Goal: Find specific page/section: Find specific page/section

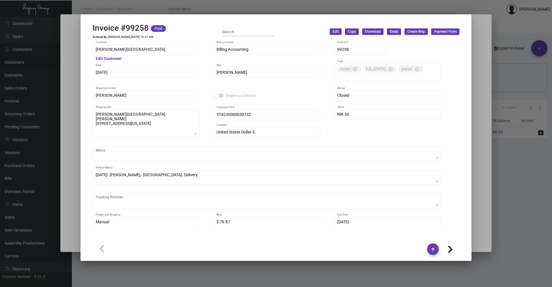
click at [520, 237] on div at bounding box center [276, 143] width 552 height 287
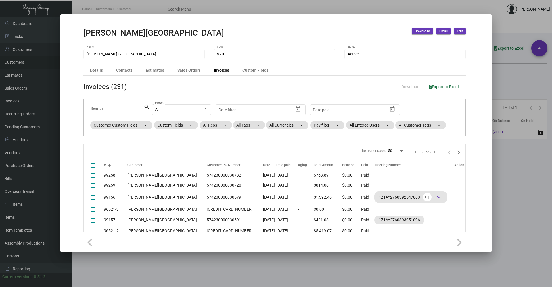
click at [519, 237] on div at bounding box center [276, 143] width 552 height 287
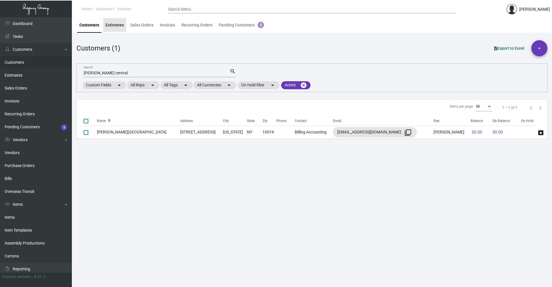
click at [120, 23] on div "Estimates" at bounding box center [114, 25] width 18 height 6
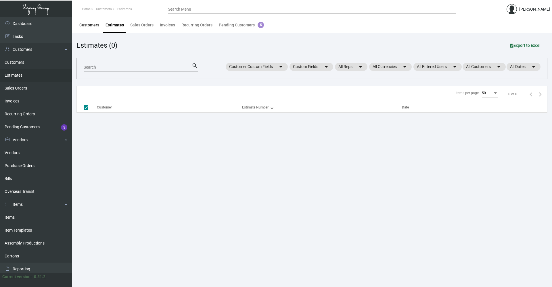
click at [94, 26] on div "Customers" at bounding box center [89, 25] width 20 height 6
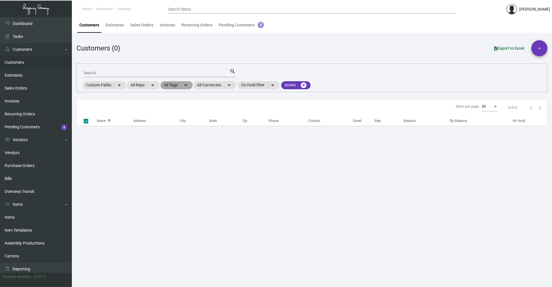
click at [169, 88] on mat-chip "All Tags arrow_drop_down" at bounding box center [176, 85] width 32 height 8
click at [187, 119] on input "Search" at bounding box center [192, 118] width 52 height 5
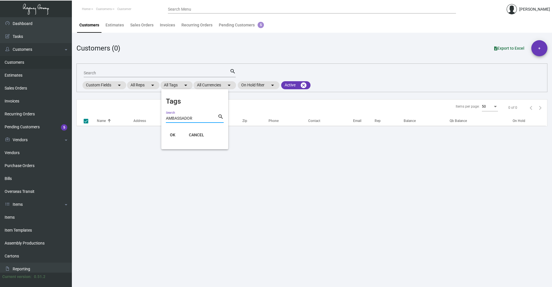
type input "AMBASSADOR"
click at [176, 133] on button "OK" at bounding box center [173, 135] width 18 height 10
click at [18, 62] on link "Customers" at bounding box center [36, 62] width 72 height 13
click at [21, 73] on link "Estimates" at bounding box center [36, 75] width 72 height 13
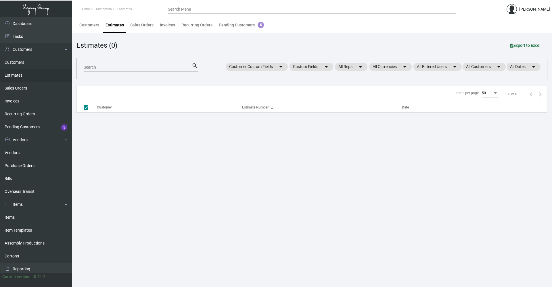
click at [20, 78] on link "Estimates" at bounding box center [36, 75] width 72 height 13
click at [17, 90] on link "Sales Orders" at bounding box center [36, 88] width 72 height 13
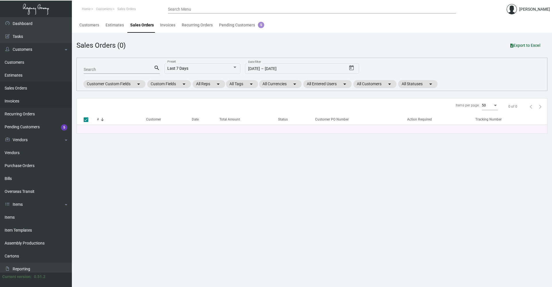
click at [16, 102] on link "Invoices" at bounding box center [36, 101] width 72 height 13
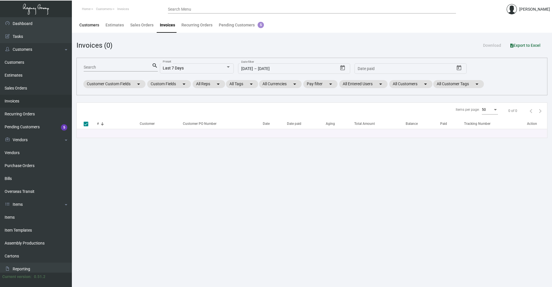
click at [93, 26] on div "Customers" at bounding box center [89, 25] width 20 height 6
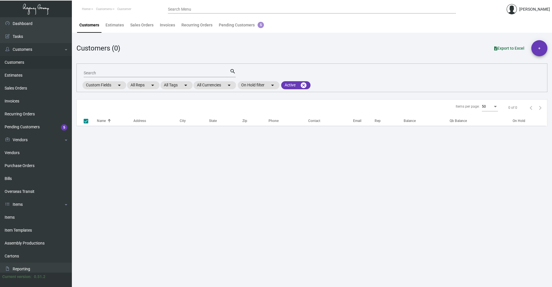
click at [16, 61] on link "Customers" at bounding box center [36, 62] width 72 height 13
click at [276, 84] on mat-icon "arrow_drop_down" at bounding box center [272, 85] width 7 height 7
click at [277, 84] on div at bounding box center [276, 143] width 552 height 287
click at [306, 85] on mat-icon "cancel" at bounding box center [303, 85] width 7 height 7
click at [315, 85] on mat-icon "arrow_drop_down" at bounding box center [312, 85] width 7 height 7
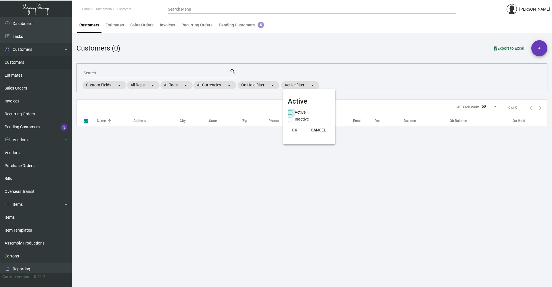
click at [290, 109] on label "Active" at bounding box center [297, 112] width 18 height 7
click at [290, 115] on input "Active" at bounding box center [290, 115] width 0 height 0
checkbox input "true"
click at [295, 129] on span "OK" at bounding box center [294, 130] width 5 height 5
click at [36, 103] on link "Invoices" at bounding box center [36, 101] width 72 height 13
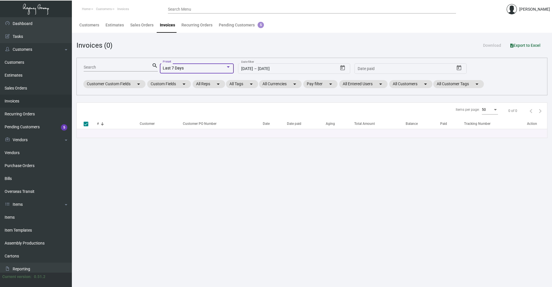
click at [229, 67] on div at bounding box center [228, 66] width 3 height 1
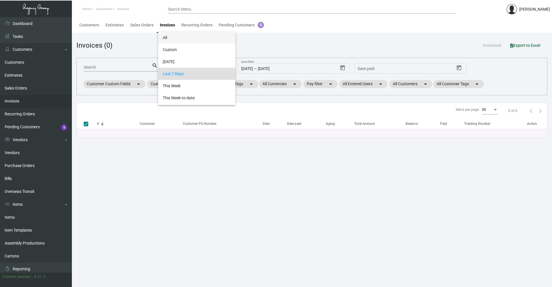
click at [191, 39] on span "All" at bounding box center [197, 38] width 68 height 12
